Goal: Task Accomplishment & Management: Use online tool/utility

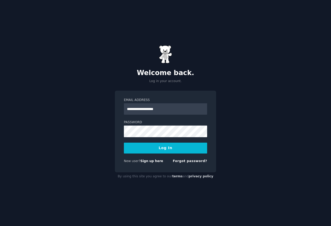
type input "**********"
click at [163, 147] on button "Log In" at bounding box center [165, 148] width 83 height 11
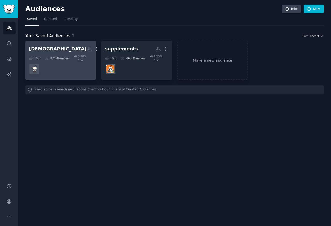
click at [40, 51] on h2 "bjj More" at bounding box center [60, 49] width 63 height 9
